Goal: Browse casually

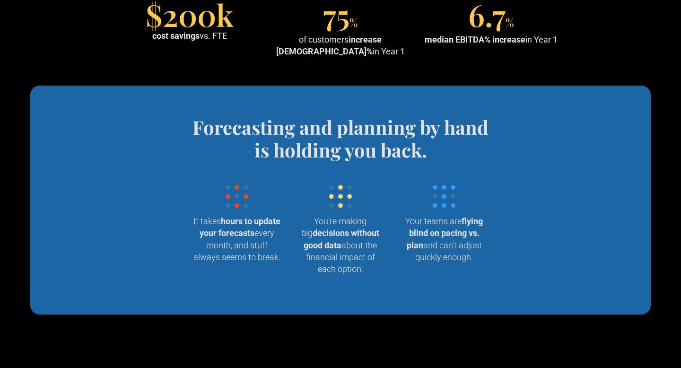
scroll to position [940, 0]
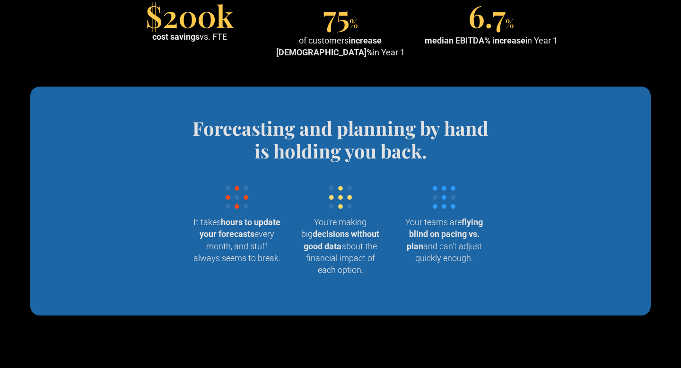
drag, startPoint x: 35, startPoint y: 88, endPoint x: 234, endPoint y: 41, distance: 203.8
click at [234, 41] on div "$200k cost savings vs. FTE" at bounding box center [189, 23] width 143 height 38
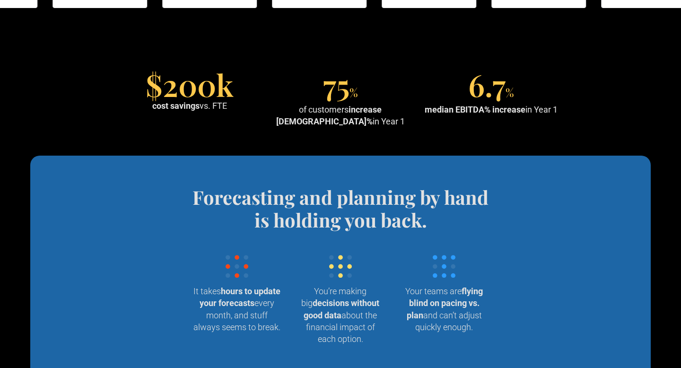
scroll to position [851, 0]
